Goal: Information Seeking & Learning: Check status

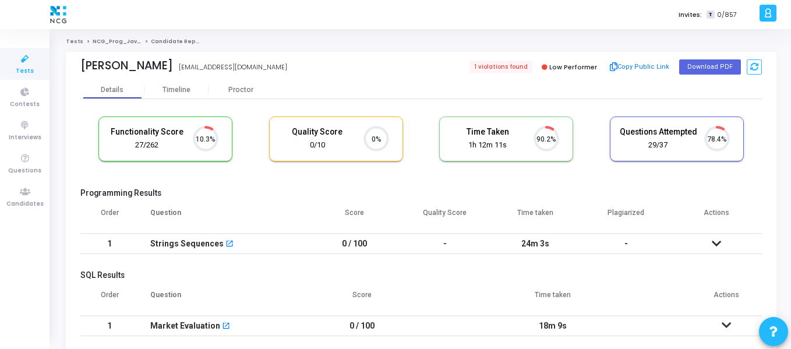
scroll to position [24, 30]
click at [36, 185] on icon at bounding box center [25, 192] width 24 height 15
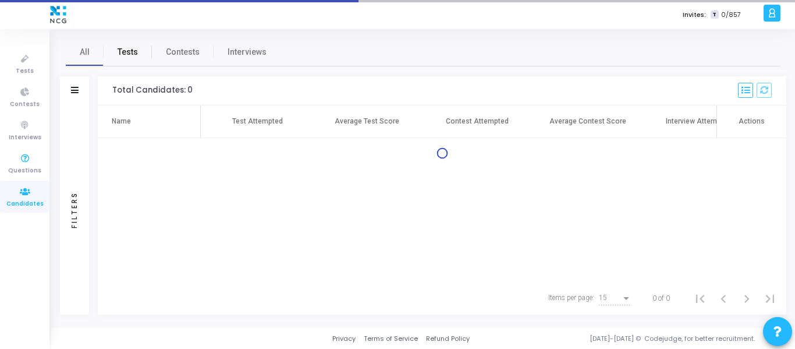
click at [124, 54] on span "Tests" at bounding box center [128, 52] width 20 height 12
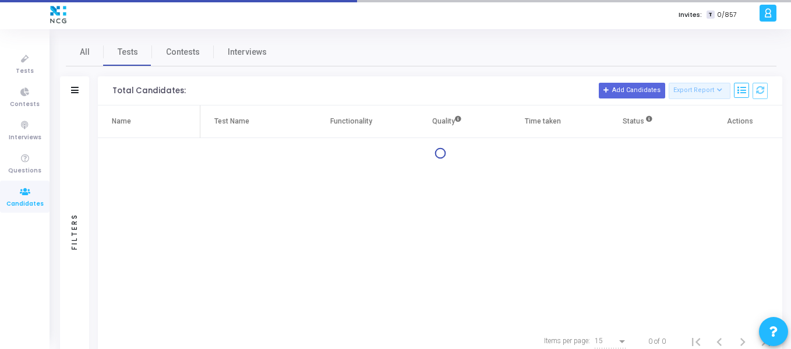
click at [80, 97] on div "Filters" at bounding box center [74, 90] width 29 height 29
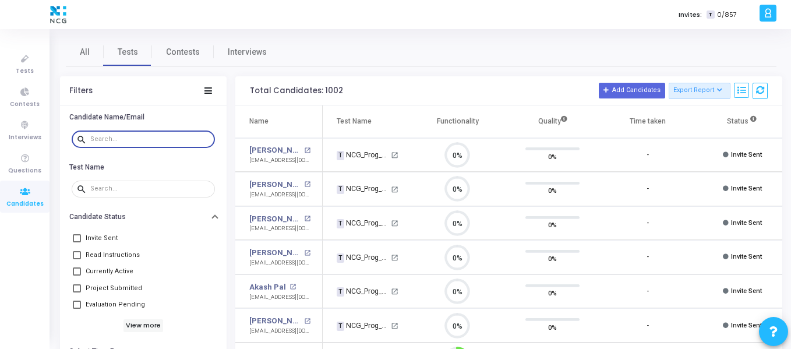
click at [115, 137] on input "text" at bounding box center [150, 139] width 120 height 7
paste input "[EMAIL_ADDRESS][DOMAIN_NAME]"
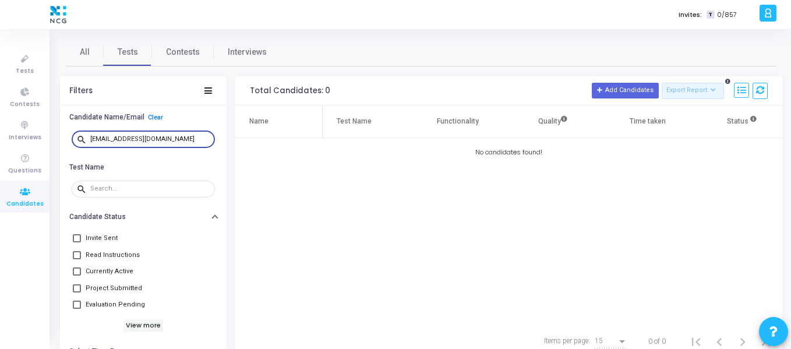
type input "[EMAIL_ADDRESS][DOMAIN_NAME]"
